Goal: Task Accomplishment & Management: Manage account settings

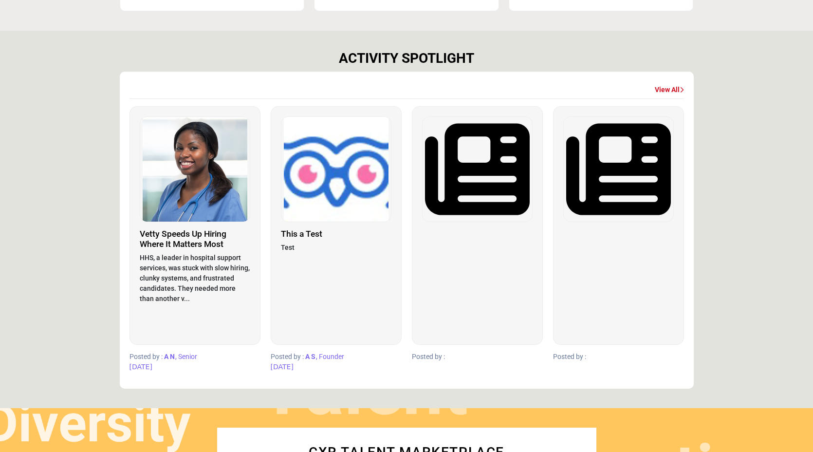
scroll to position [516, 0]
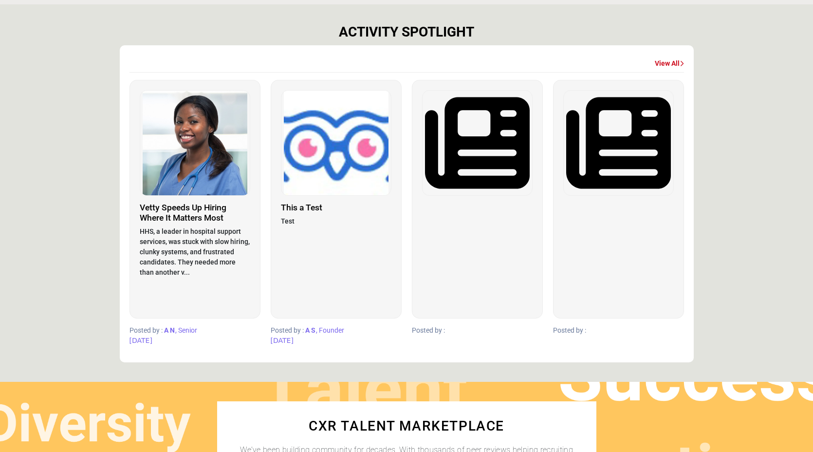
click at [315, 149] on img at bounding box center [336, 143] width 110 height 105
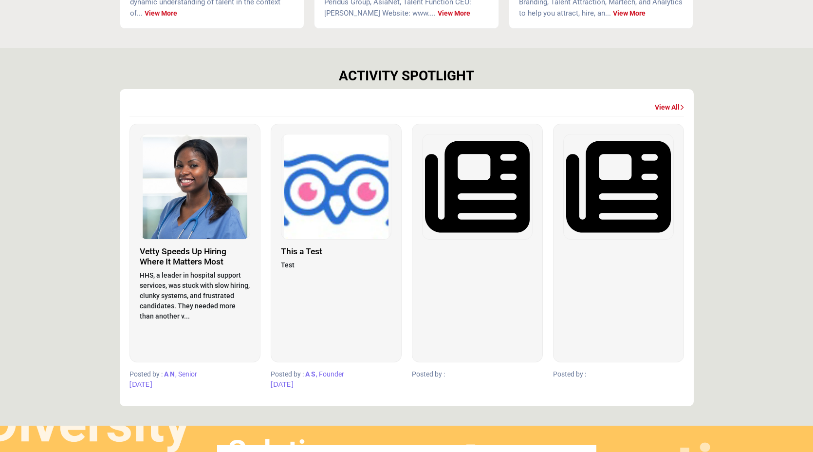
scroll to position [471, 0]
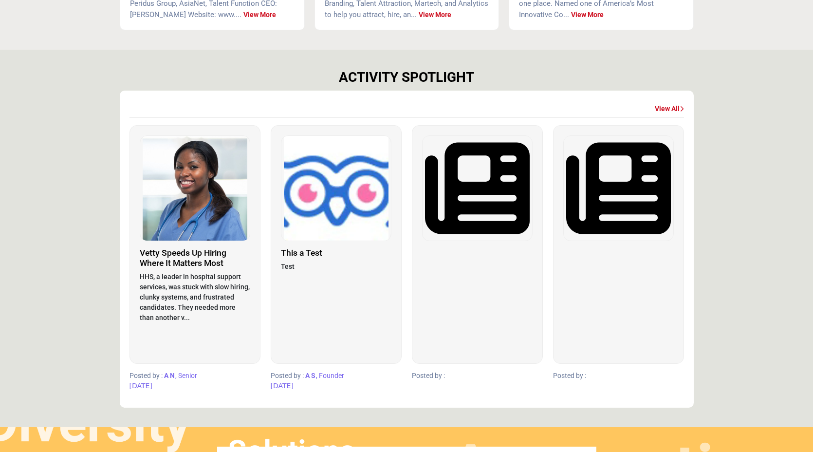
click at [369, 208] on img at bounding box center [336, 188] width 110 height 105
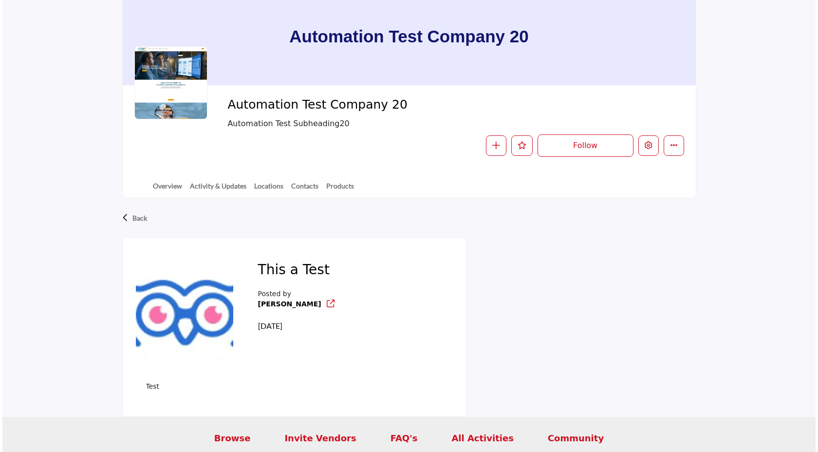
scroll to position [70, 0]
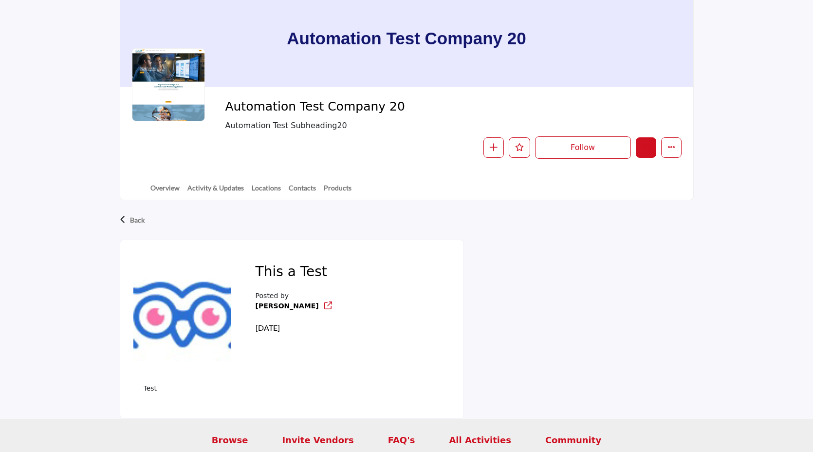
click at [642, 147] on icon "Edit company" at bounding box center [646, 147] width 8 height 8
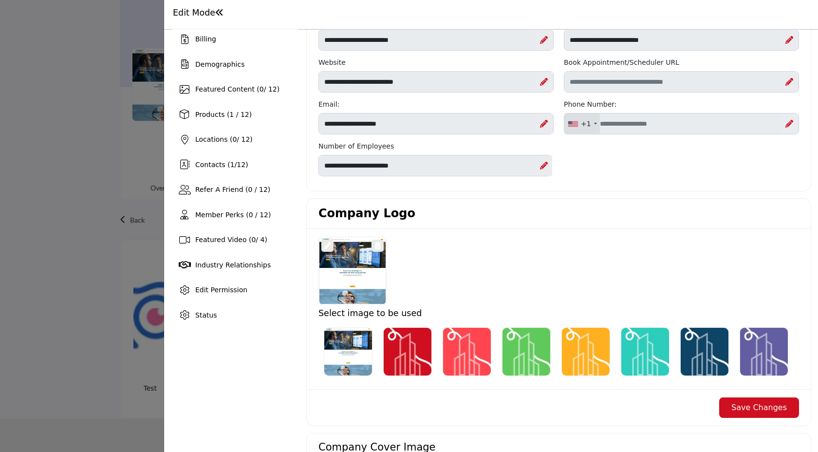
scroll to position [58, 0]
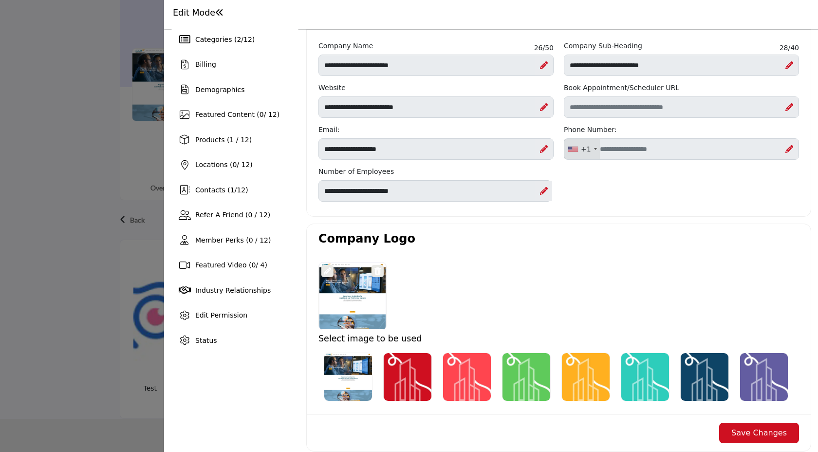
click at [254, 127] on div "Overview Statistics Categories ( 2 / 12 ) Billing 0 0 1" at bounding box center [235, 165] width 128 height 374
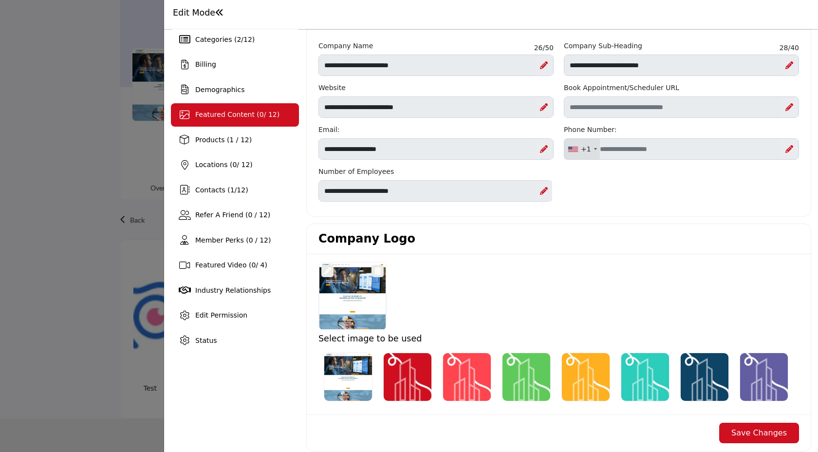
click at [252, 113] on span "Featured Content ( 0 / 12)" at bounding box center [237, 115] width 84 height 8
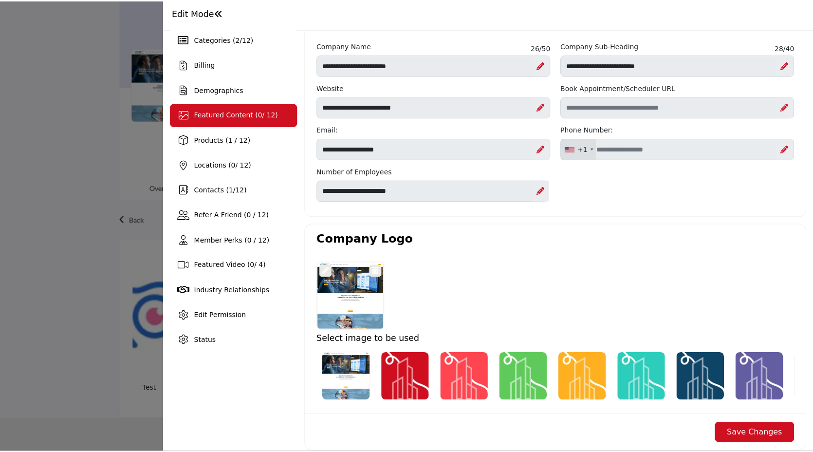
scroll to position [0, 0]
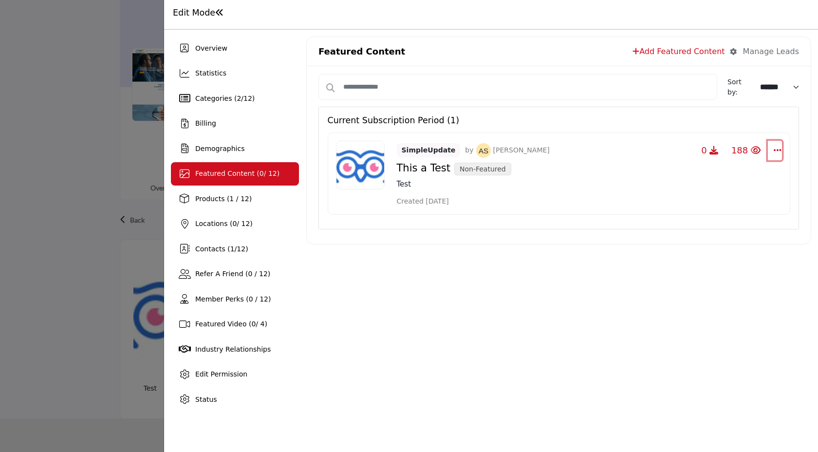
click at [781, 150] on icon "Select Dropdown Options" at bounding box center [778, 150] width 8 height 9
click at [91, 220] on div at bounding box center [409, 226] width 818 height 452
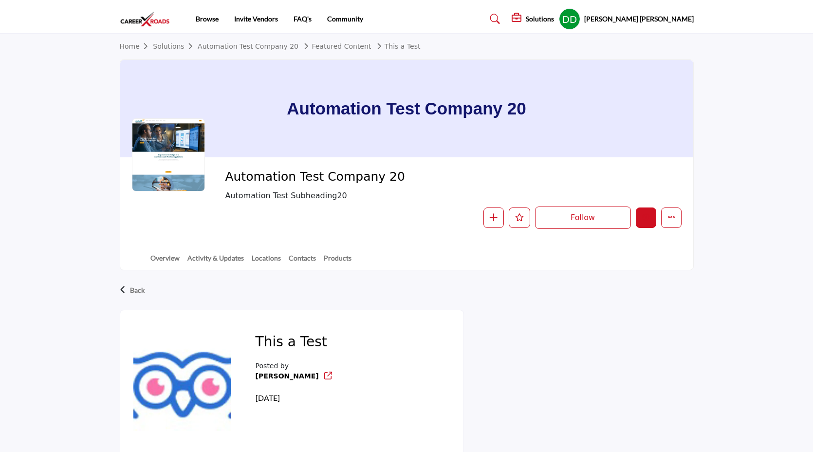
click at [649, 214] on icon "Edit company" at bounding box center [646, 217] width 8 height 8
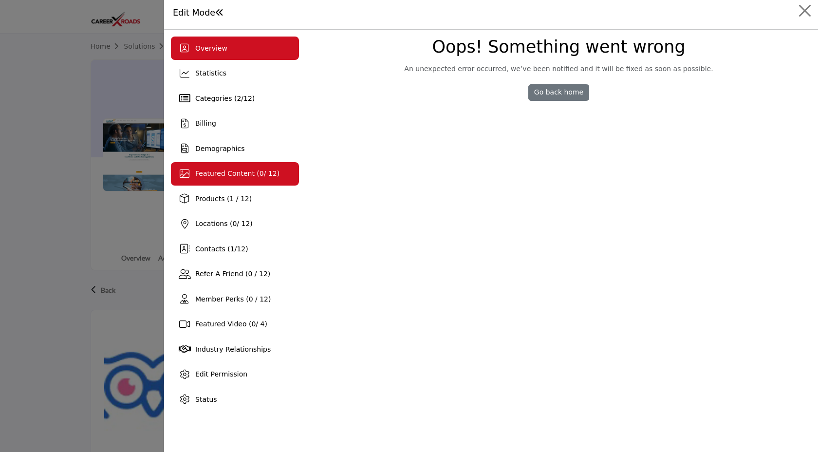
click at [234, 180] on div "Featured Content ( 0 / 12)" at bounding box center [235, 173] width 128 height 23
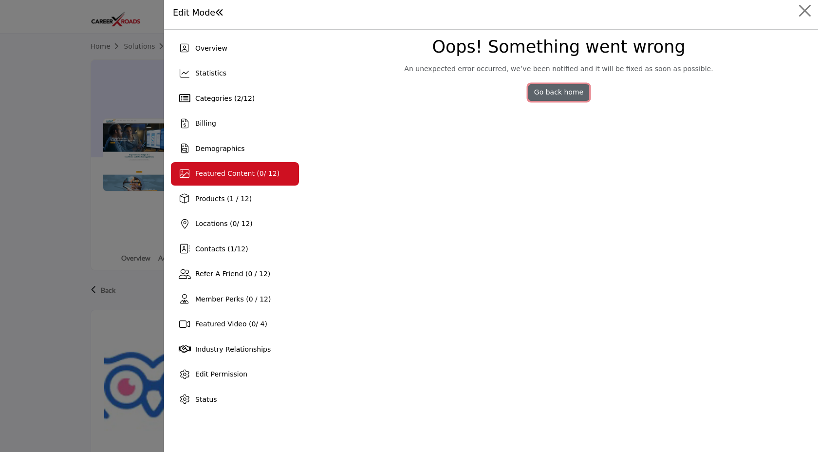
click at [578, 90] on link "Go back home" at bounding box center [558, 92] width 60 height 17
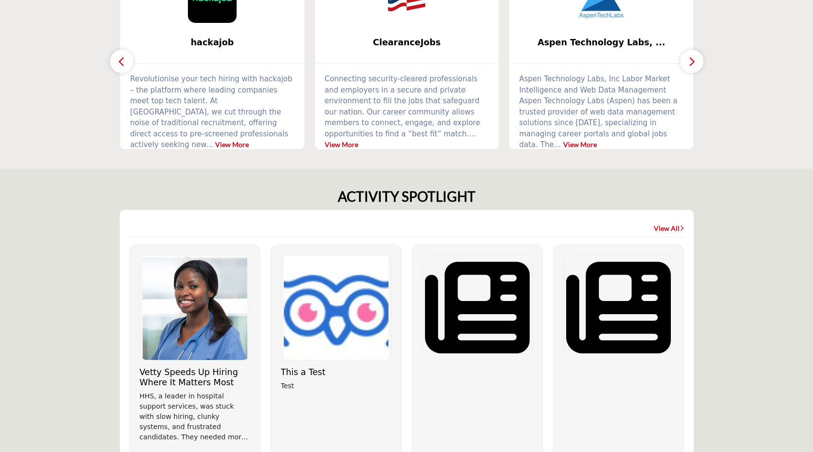
scroll to position [446, 0]
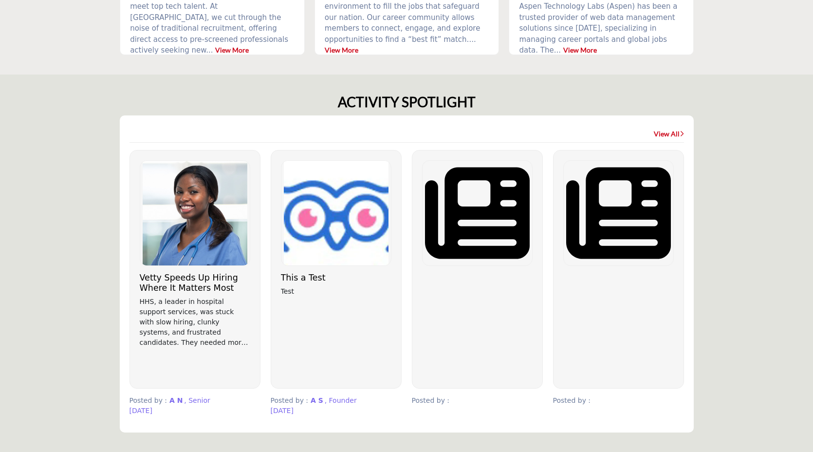
click at [483, 313] on div at bounding box center [477, 269] width 131 height 239
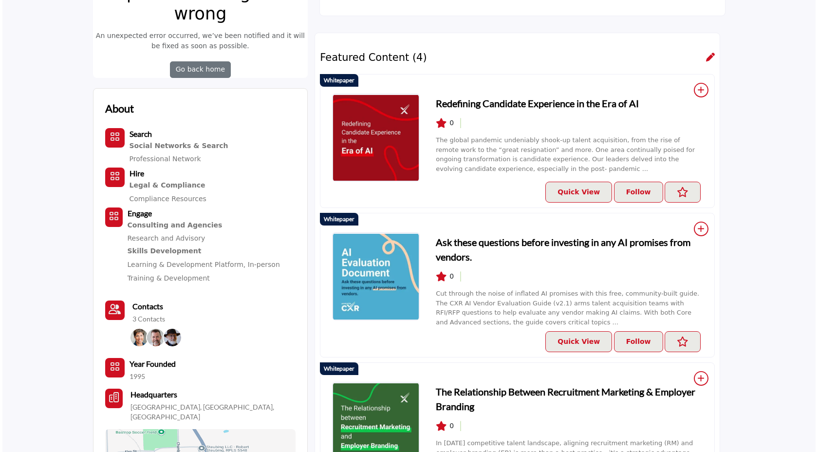
scroll to position [271, 0]
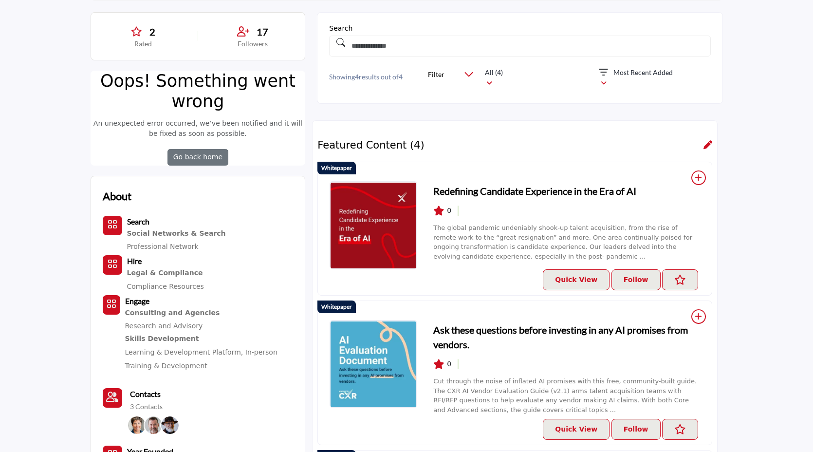
click at [710, 147] on icon at bounding box center [708, 144] width 9 height 9
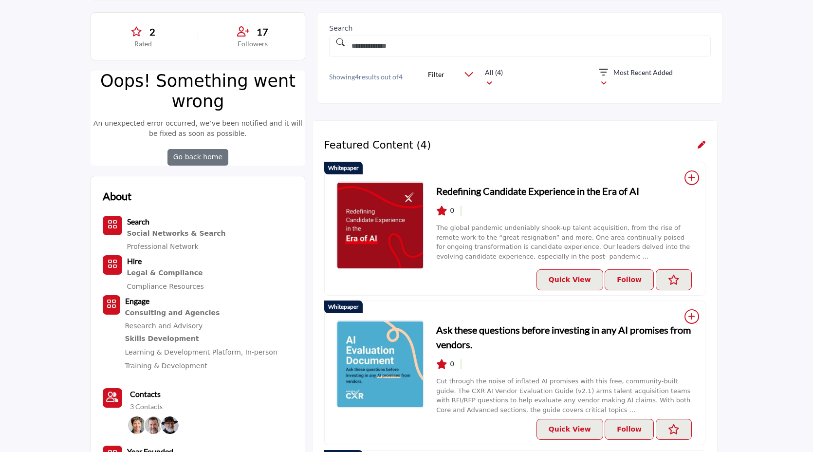
click at [702, 143] on icon at bounding box center [702, 145] width 8 height 8
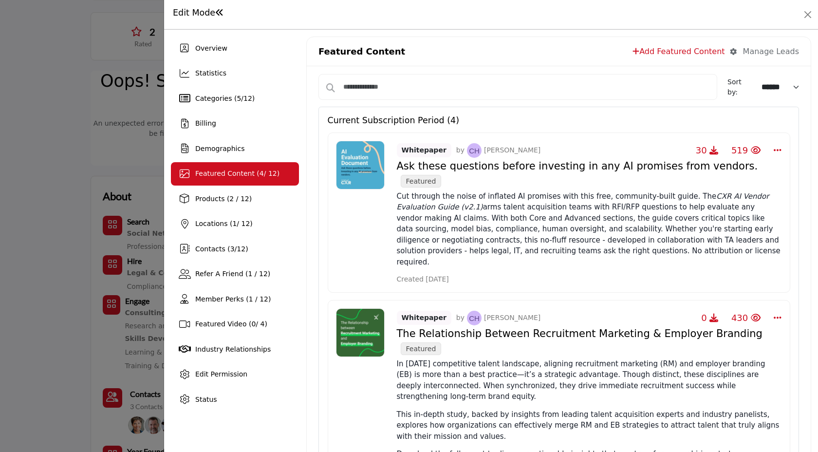
click at [767, 91] on select "****** *****" at bounding box center [781, 86] width 49 height 17
click at [757, 78] on select "****** *****" at bounding box center [781, 86] width 49 height 17
click at [768, 90] on select "****** *****" at bounding box center [781, 86] width 49 height 17
select select "******"
click at [757, 78] on select "****** *****" at bounding box center [781, 86] width 49 height 17
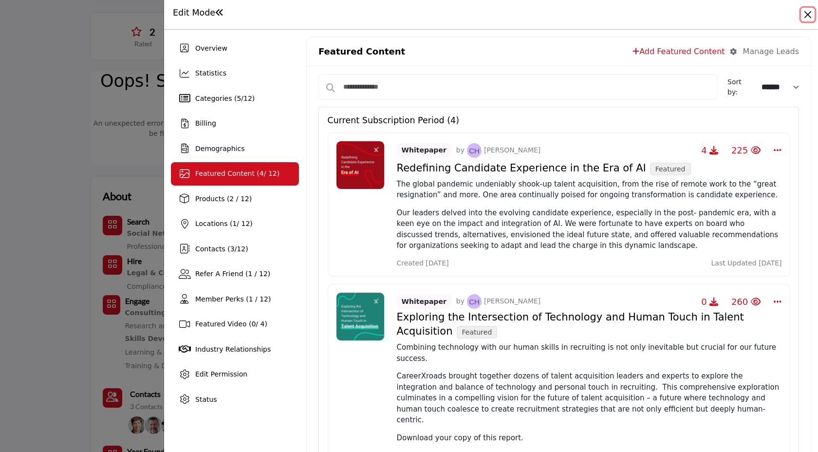
click at [811, 16] on button "Close" at bounding box center [808, 15] width 14 height 14
